Goal: Task Accomplishment & Management: Manage account settings

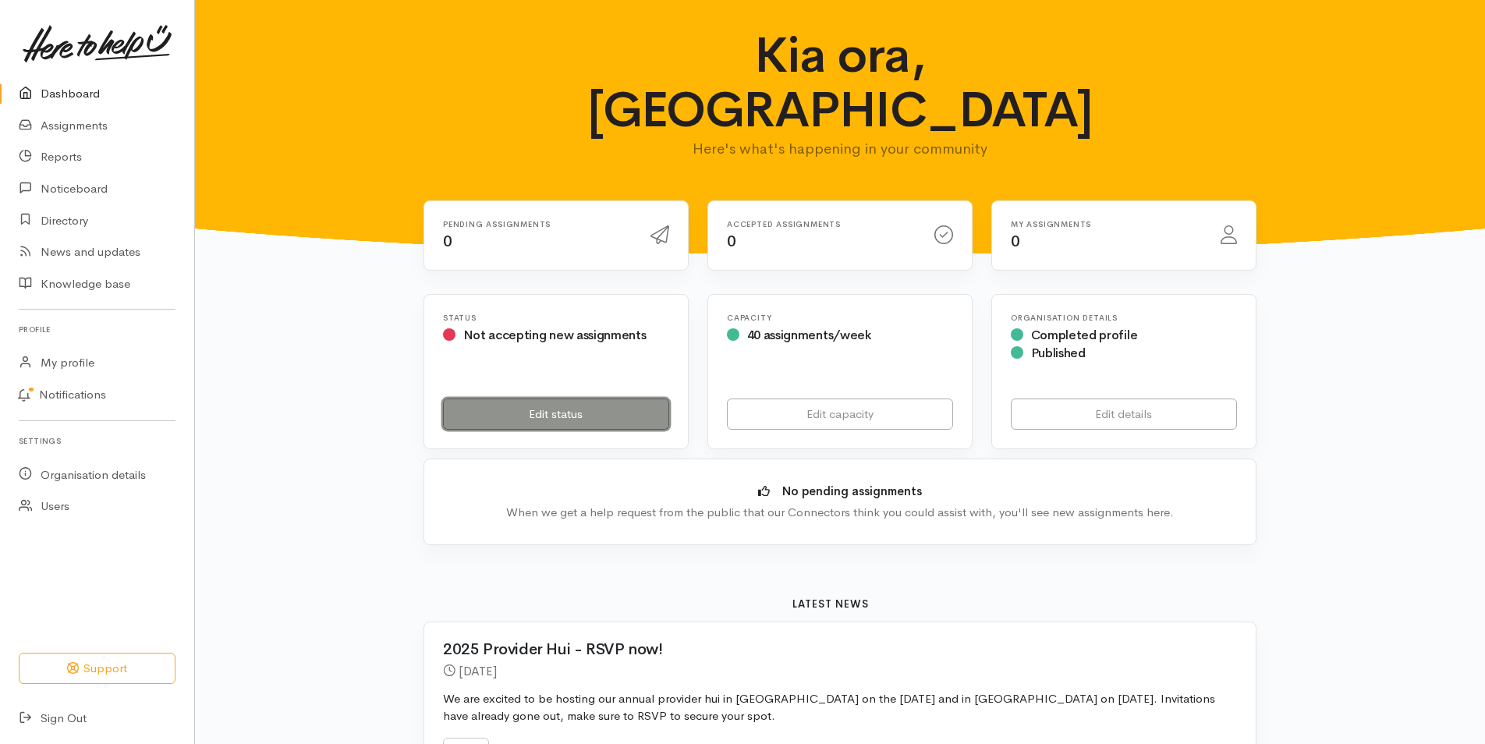
click at [522, 399] on link "Edit status" at bounding box center [556, 415] width 226 height 32
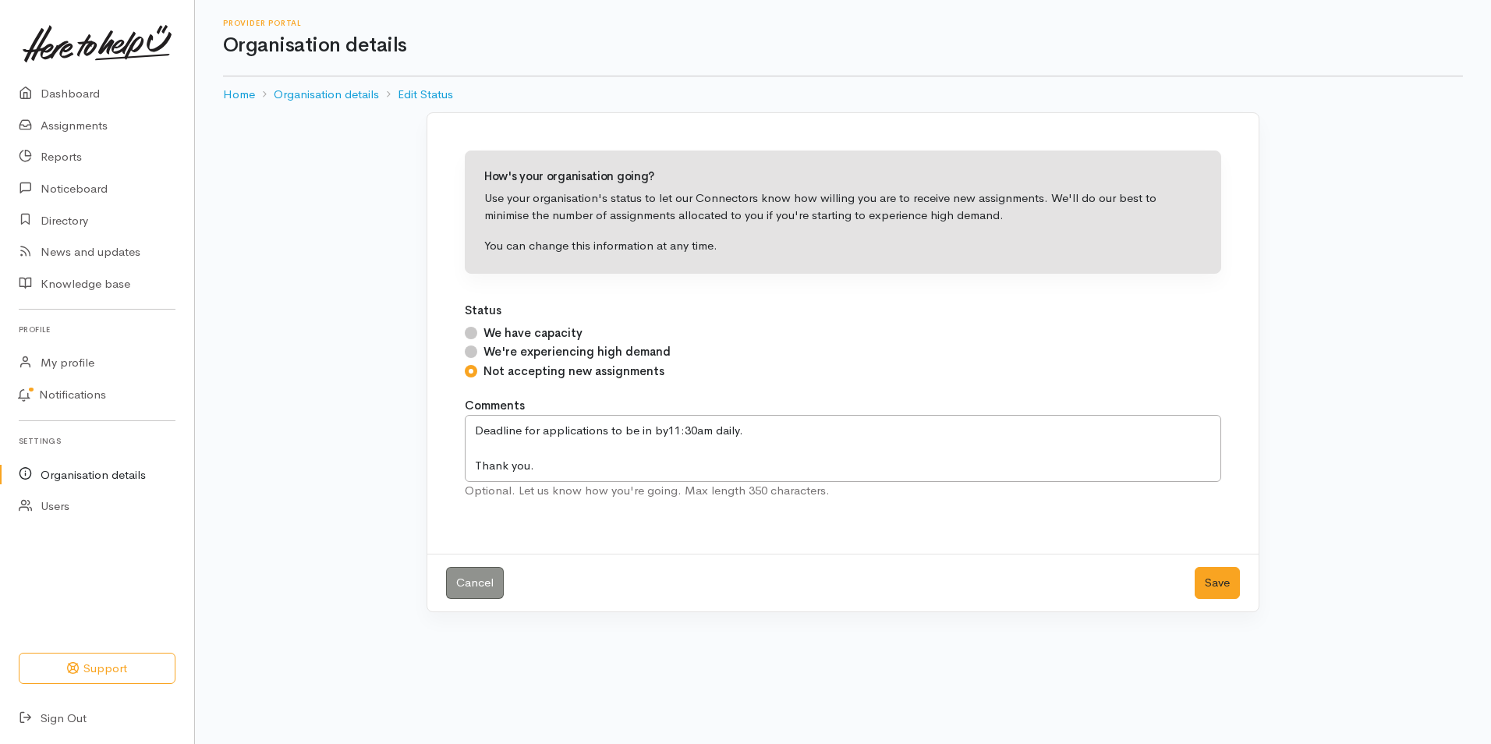
click at [474, 335] on input "We have capacity" at bounding box center [471, 333] width 12 height 12
radio input "true"
click at [1209, 587] on button "Save" at bounding box center [1217, 583] width 45 height 32
